Goal: Find specific page/section: Find specific page/section

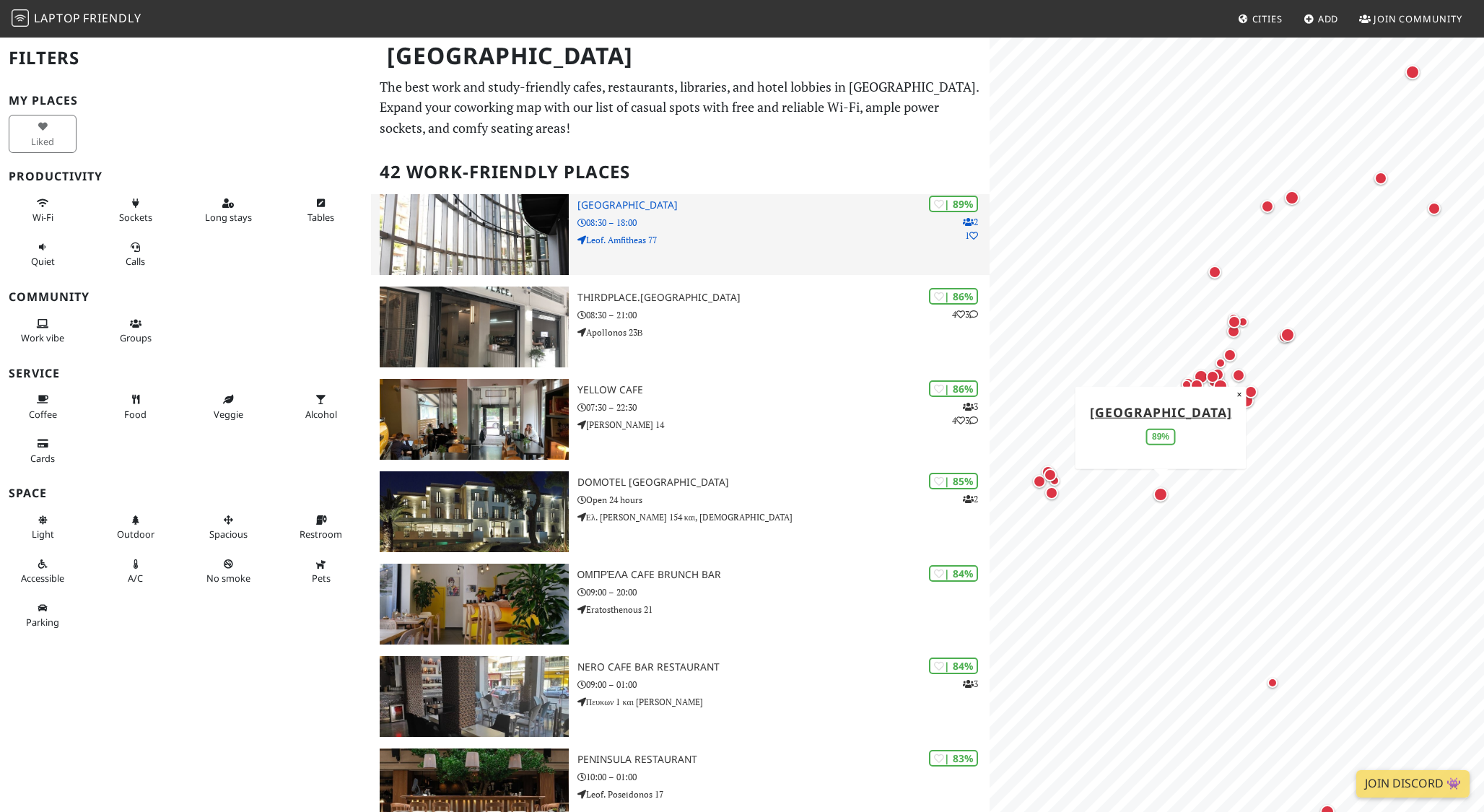
click at [481, 217] on img at bounding box center [474, 234] width 189 height 81
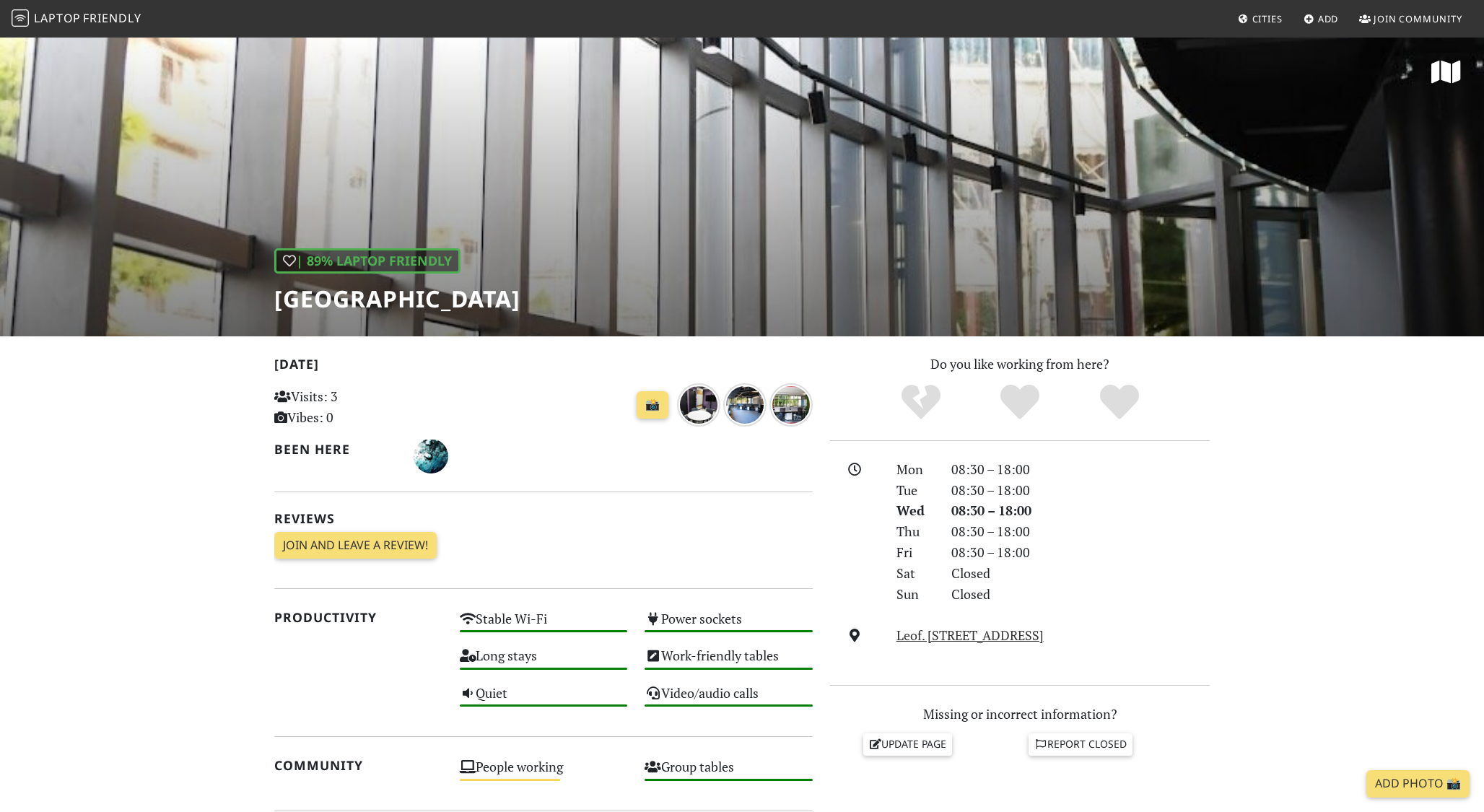
click at [384, 288] on h1 "[GEOGRAPHIC_DATA]" at bounding box center [397, 299] width 246 height 28
copy div "[GEOGRAPHIC_DATA]"
click at [681, 416] on img "over 1 year ago" at bounding box center [698, 404] width 43 height 43
